Goal: Information Seeking & Learning: Check status

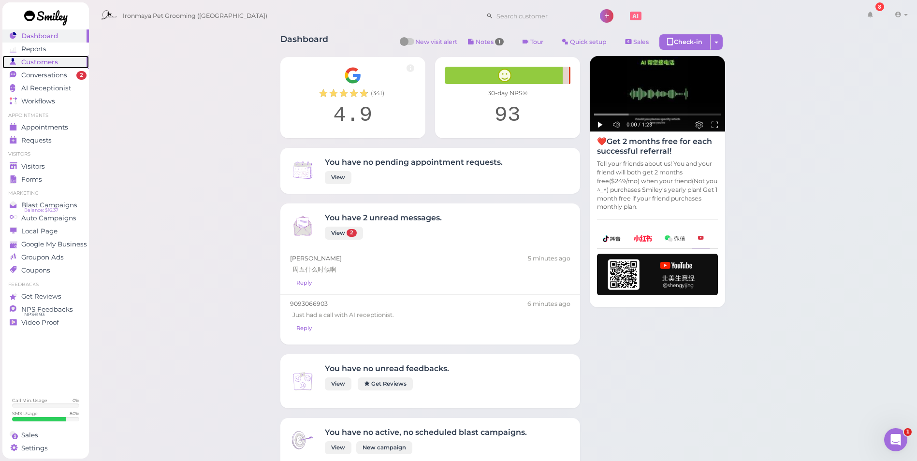
click at [53, 65] on span "Customers" at bounding box center [39, 62] width 37 height 8
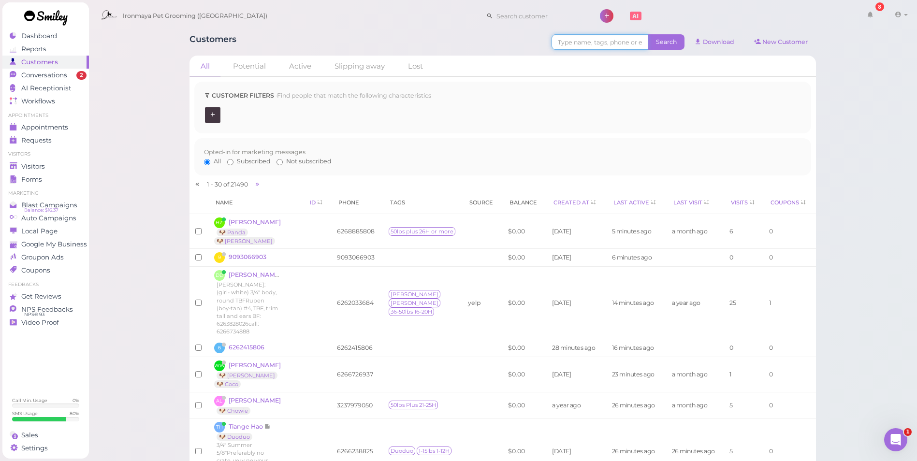
click at [567, 41] on input at bounding box center [600, 41] width 97 height 15
paste input "8058863362"
type input "8058863362"
click at [661, 40] on span "Search" at bounding box center [666, 41] width 36 height 15
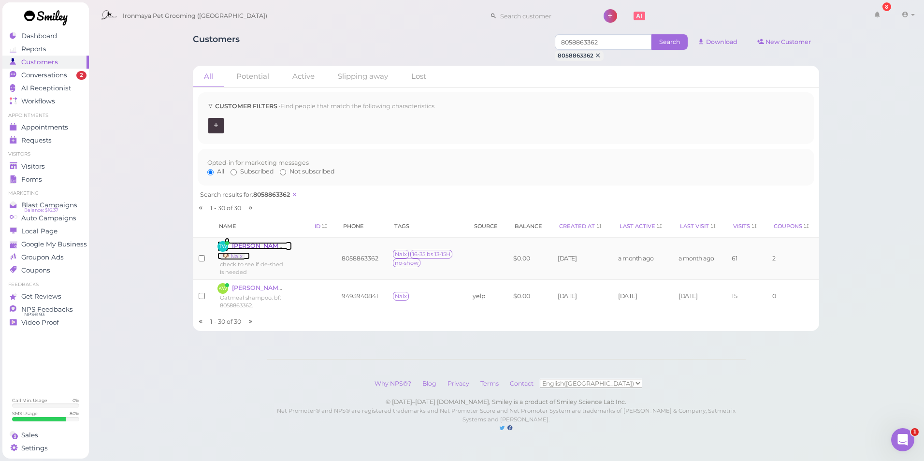
click at [268, 245] on span "[PERSON_NAME]" at bounding box center [259, 245] width 54 height 7
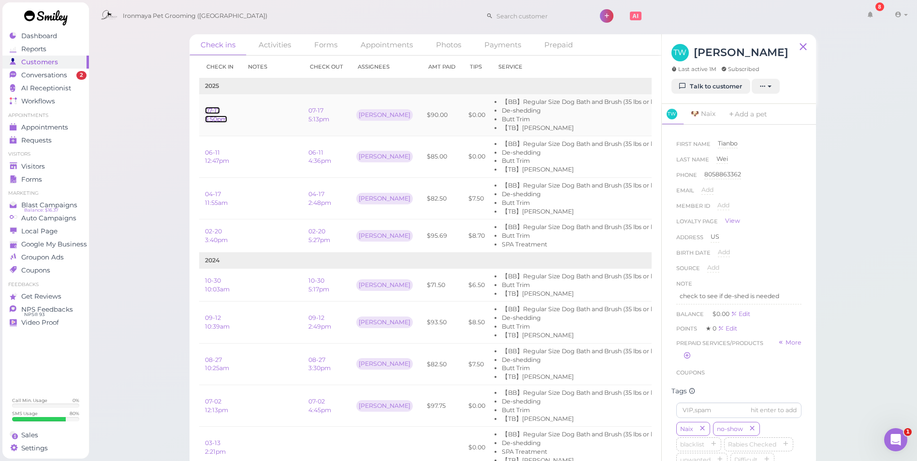
click at [216, 117] on link "07-17 3:50pm" at bounding box center [216, 115] width 22 height 16
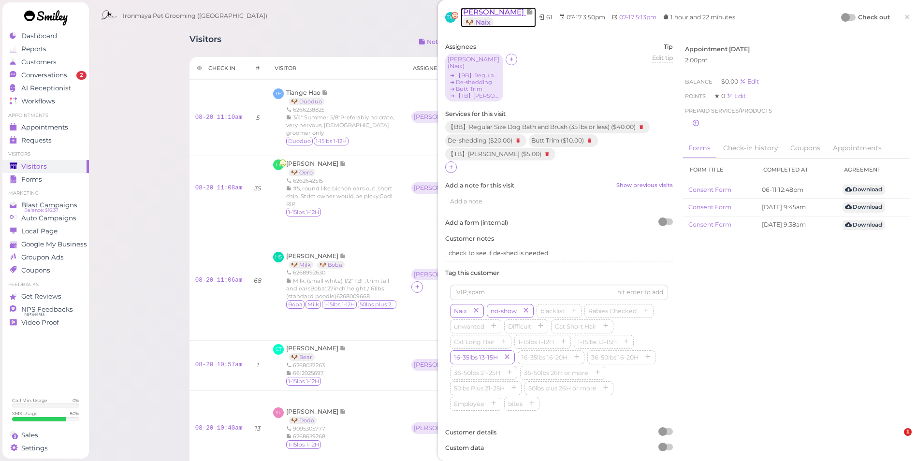
click at [476, 8] on span "[PERSON_NAME]" at bounding box center [493, 11] width 65 height 9
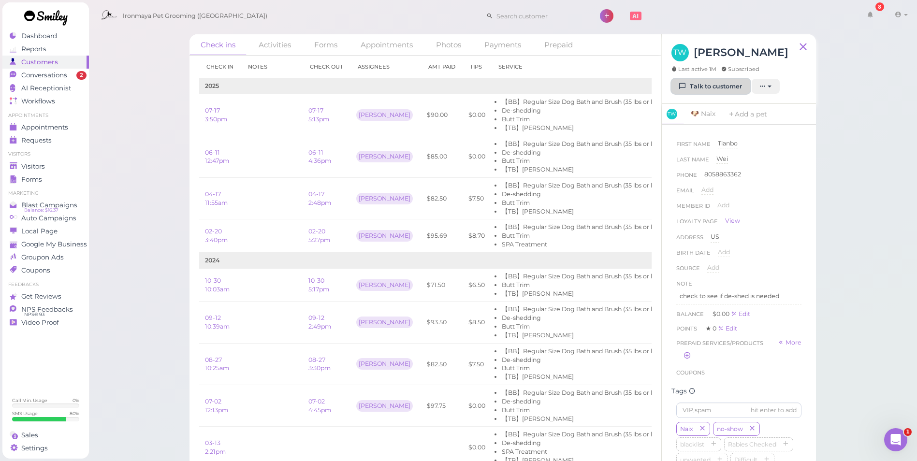
click at [738, 86] on link "Talk to customer" at bounding box center [710, 86] width 79 height 15
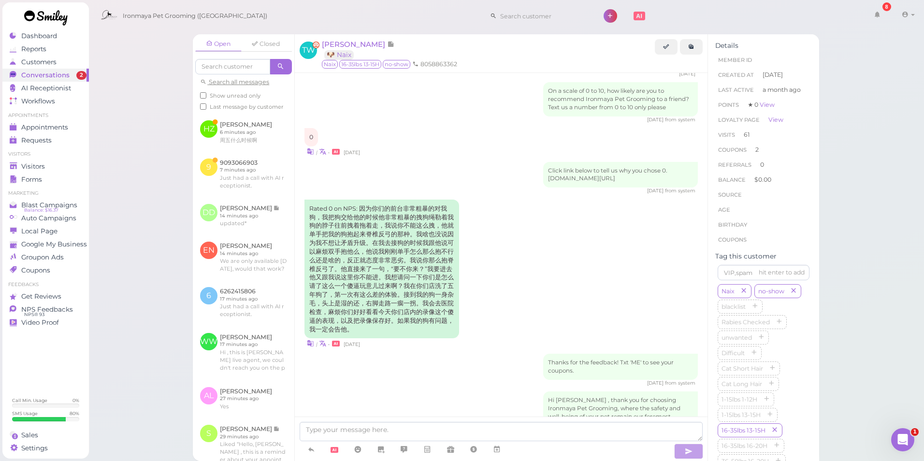
scroll to position [448, 0]
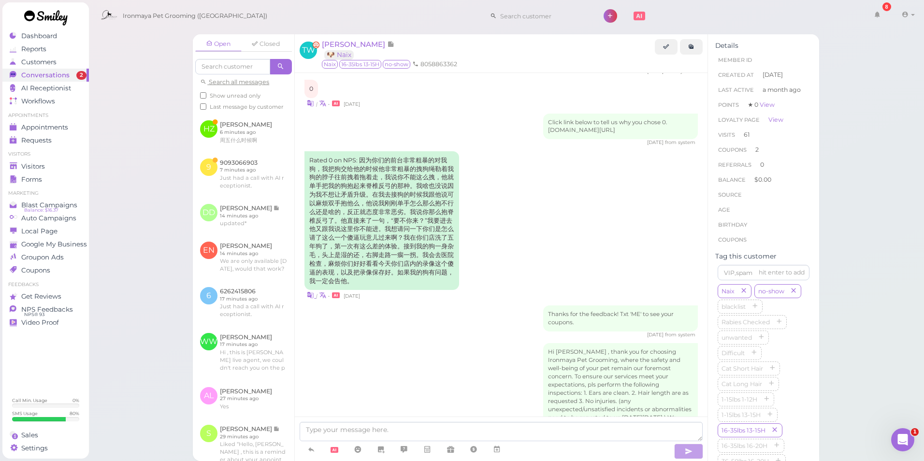
click at [310, 300] on icon at bounding box center [310, 295] width 7 height 9
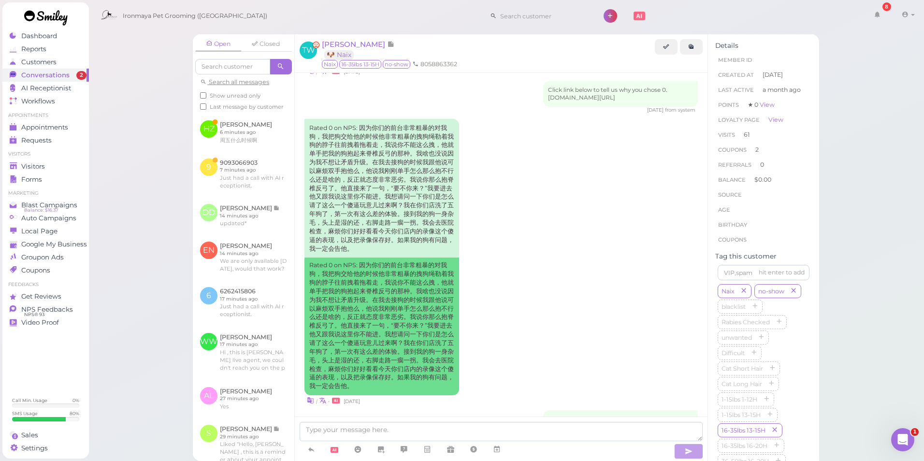
scroll to position [496, 0]
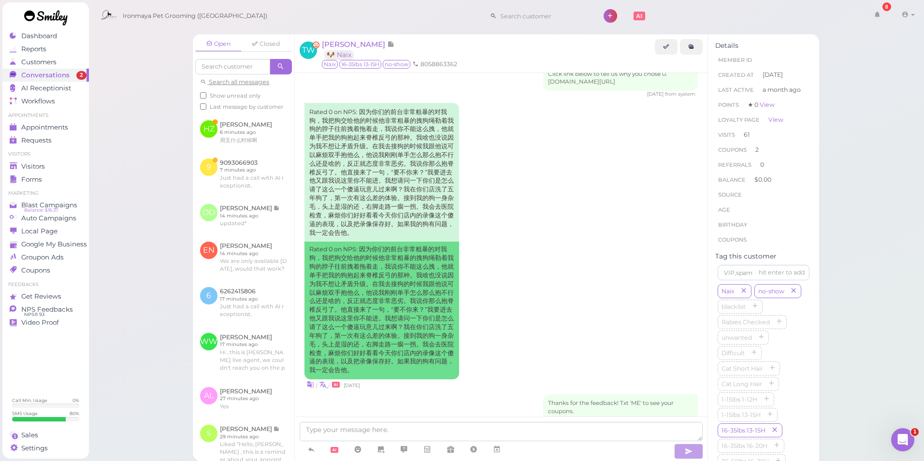
click at [324, 389] on icon at bounding box center [322, 384] width 7 height 9
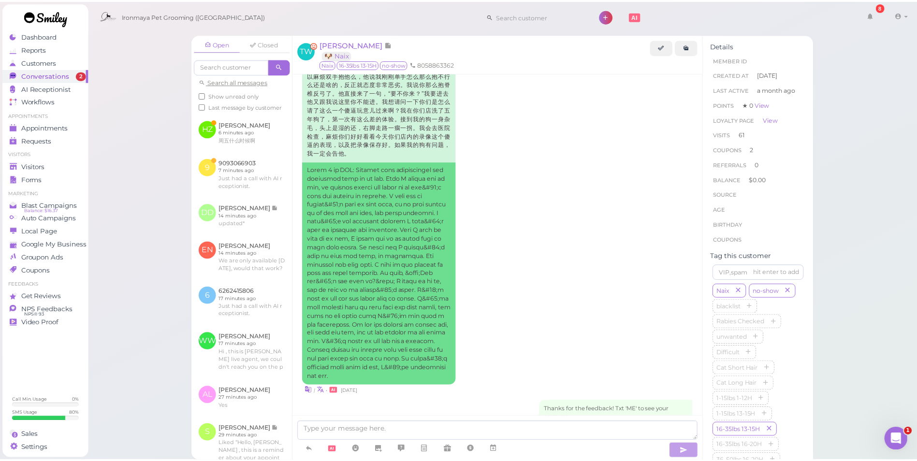
scroll to position [593, 0]
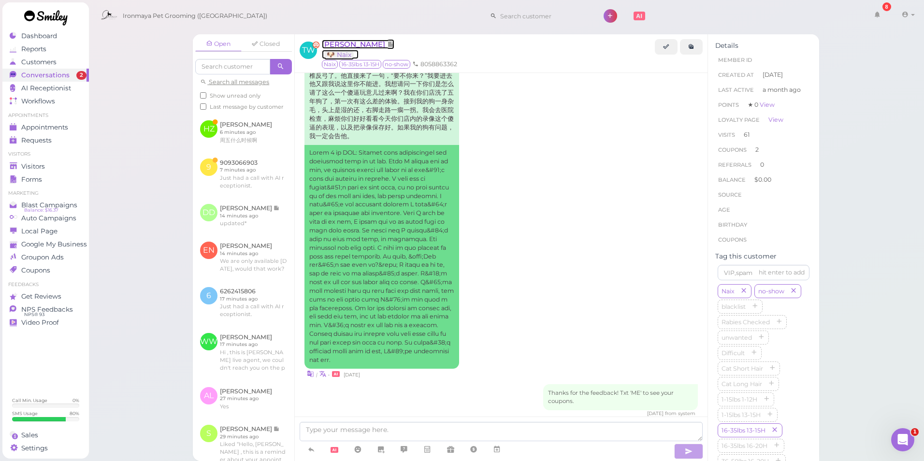
click at [336, 44] on span "[PERSON_NAME]" at bounding box center [354, 44] width 65 height 9
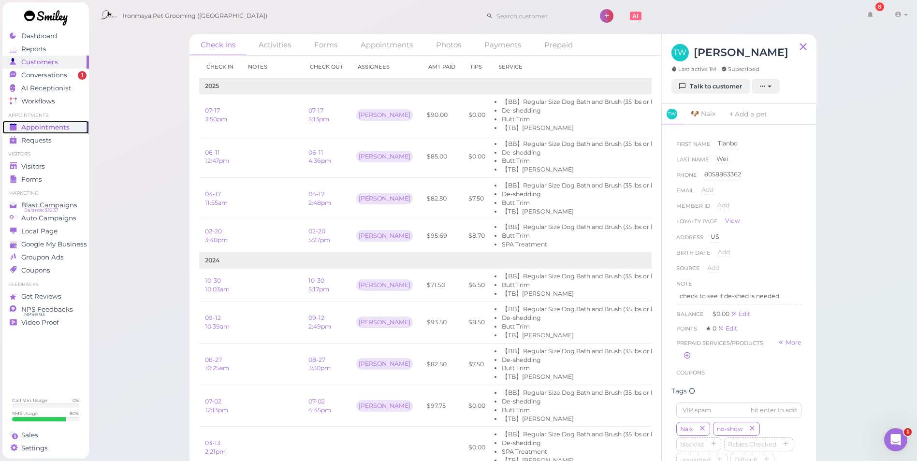
click at [65, 121] on link "Appointments" at bounding box center [45, 127] width 87 height 13
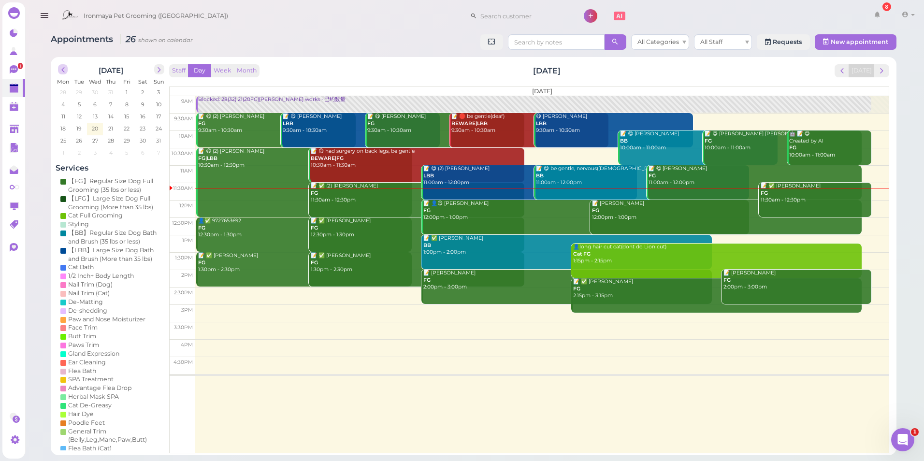
click at [66, 68] on span "prev" at bounding box center [62, 69] width 9 height 9
click at [97, 113] on span "11" at bounding box center [95, 116] width 6 height 9
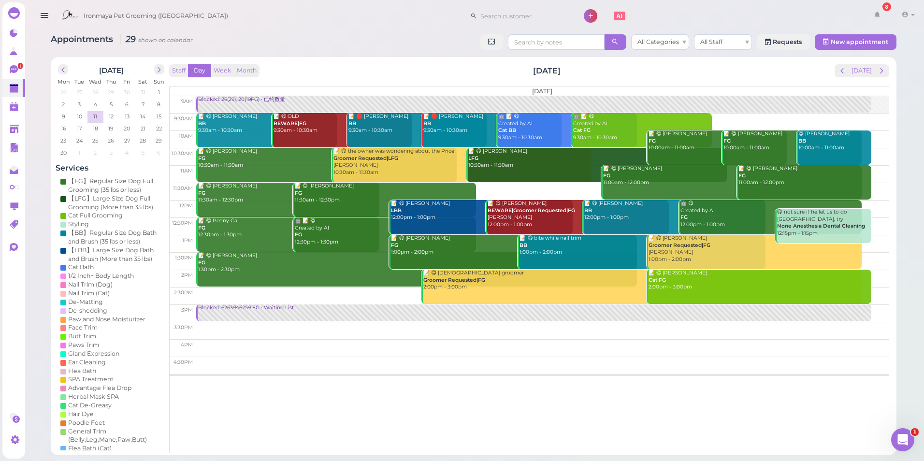
click at [260, 102] on div "Blocked: 26(29), 20(19FG) • 已约数量" at bounding box center [535, 99] width 674 height 7
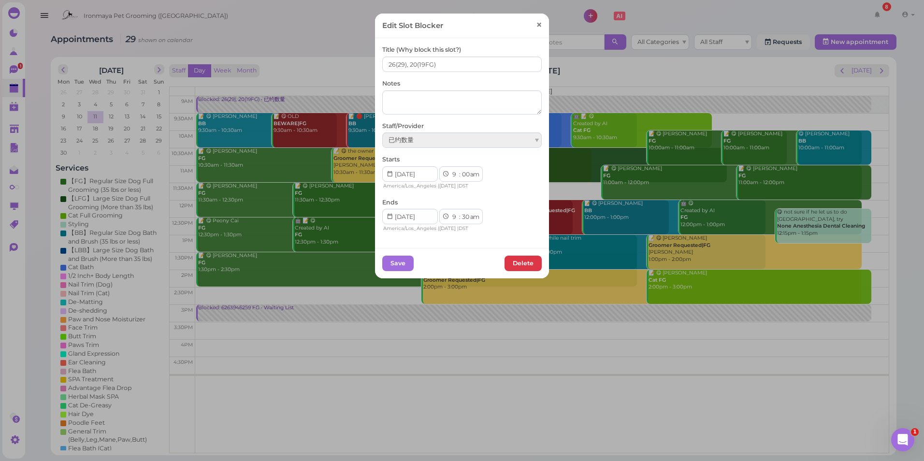
click at [541, 25] on link "×" at bounding box center [539, 25] width 18 height 23
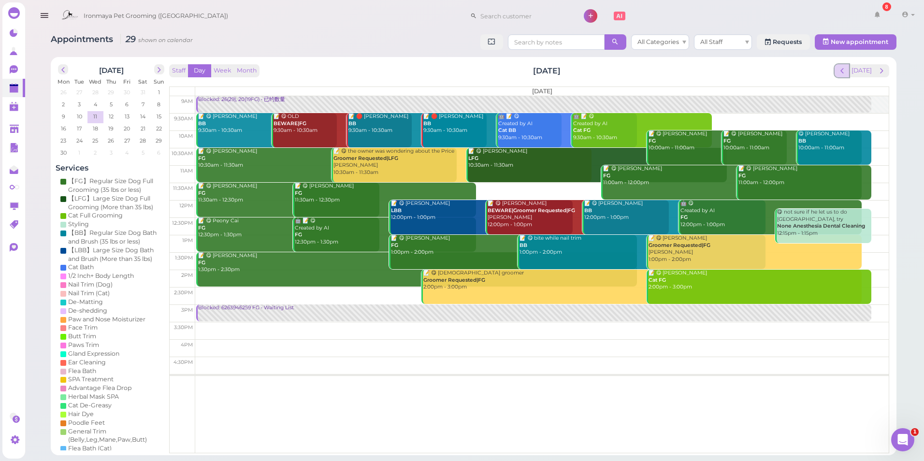
click at [841, 67] on span "prev" at bounding box center [842, 70] width 9 height 9
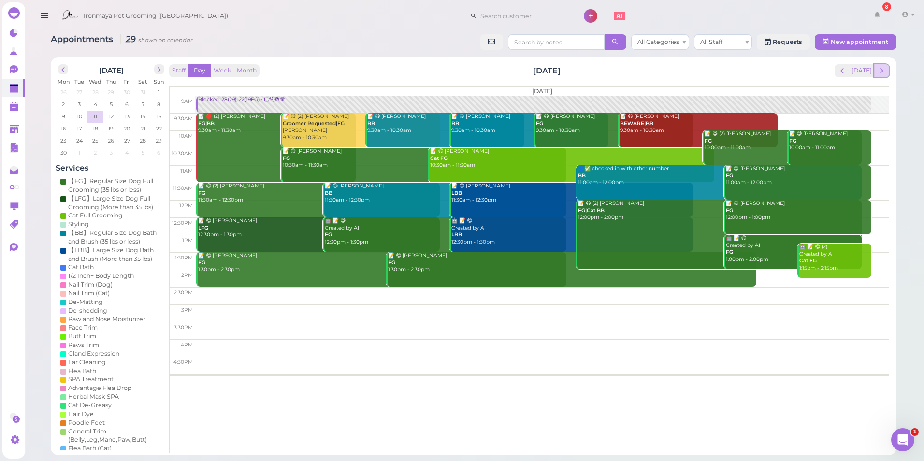
click at [887, 71] on button "next" at bounding box center [881, 70] width 15 height 13
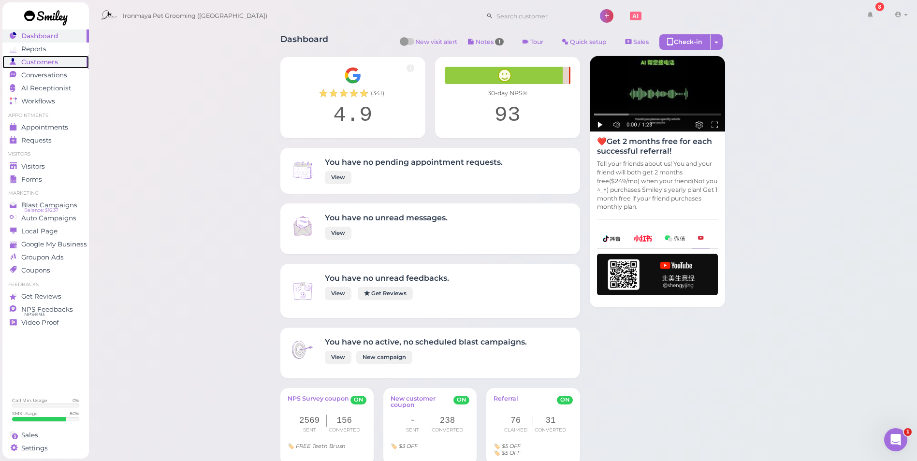
click at [65, 61] on div "Customers" at bounding box center [45, 62] width 70 height 8
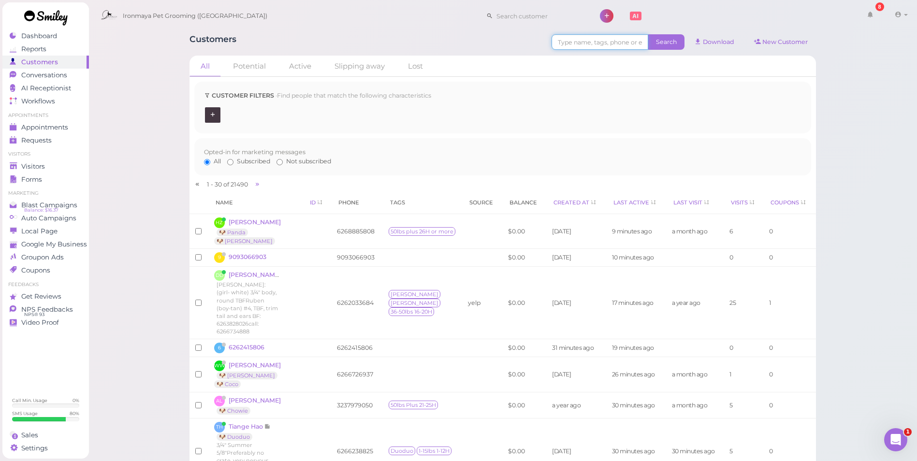
click at [603, 40] on input at bounding box center [600, 41] width 97 height 15
paste input "8058863362"
type input "8058863362"
click at [653, 40] on span "Search" at bounding box center [666, 41] width 36 height 15
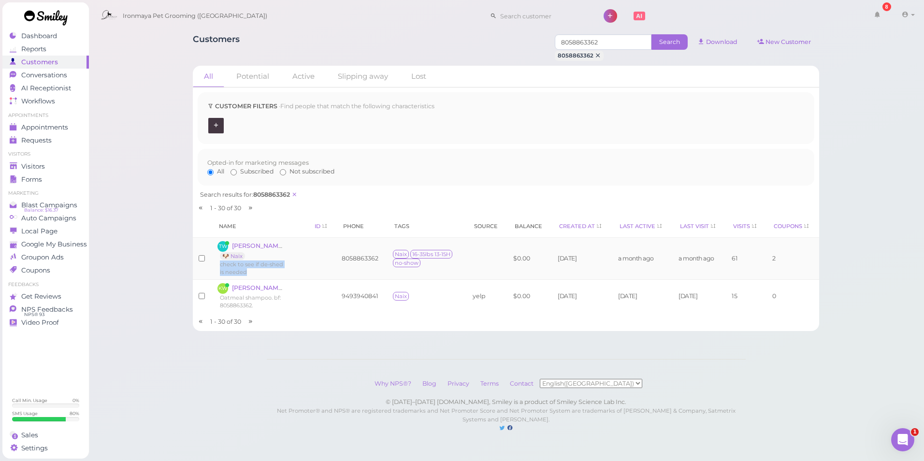
drag, startPoint x: 224, startPoint y: 271, endPoint x: 217, endPoint y: 265, distance: 9.3
click at [217, 265] on td "TW [PERSON_NAME] 🐶 Naix check to see if de-shed is needed" at bounding box center [252, 258] width 80 height 42
copy span "check to see if de-shed is needed"
click at [252, 249] on span "[PERSON_NAME]" at bounding box center [259, 245] width 54 height 7
